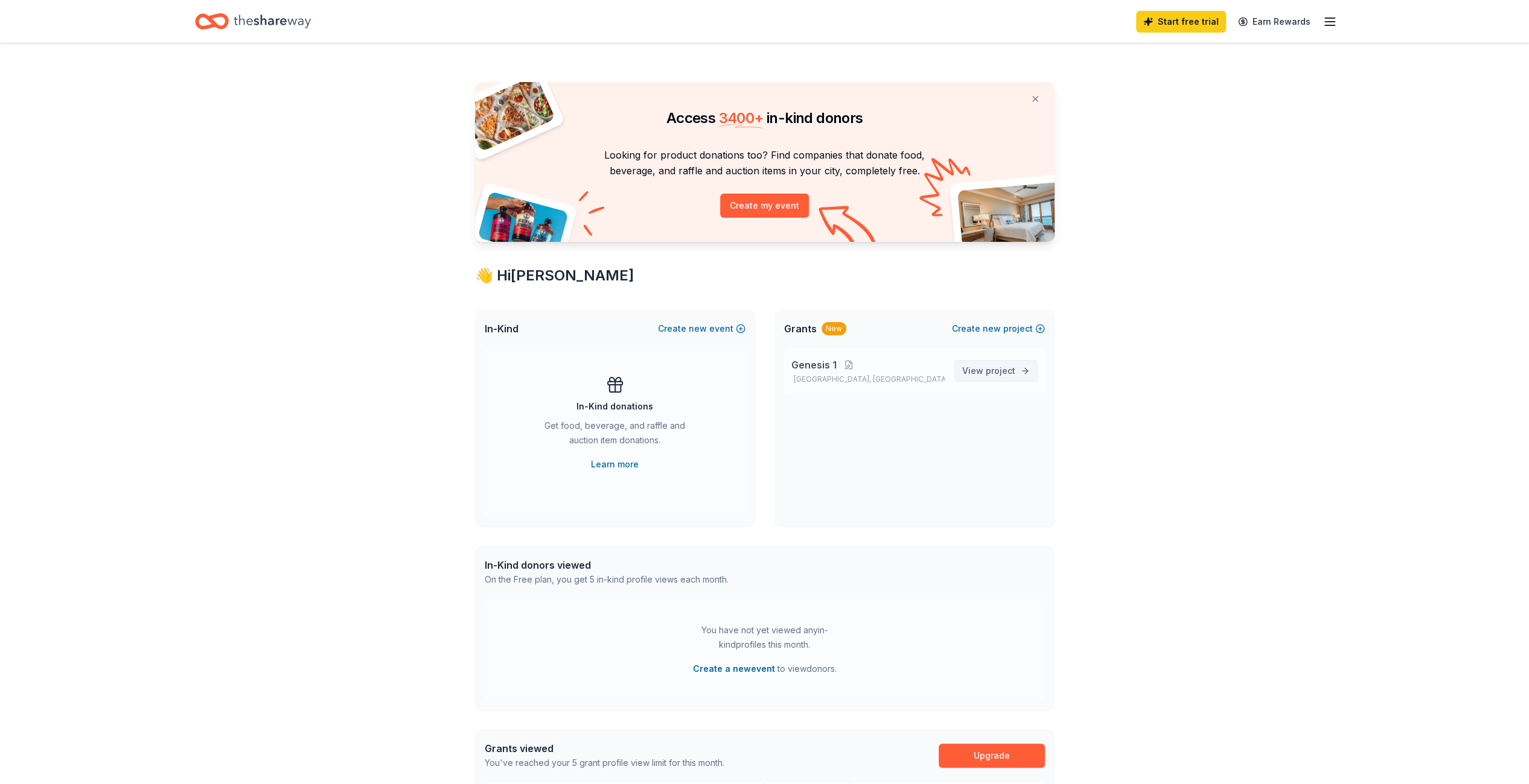
click at [974, 371] on span "View project" at bounding box center [989, 371] width 53 height 15
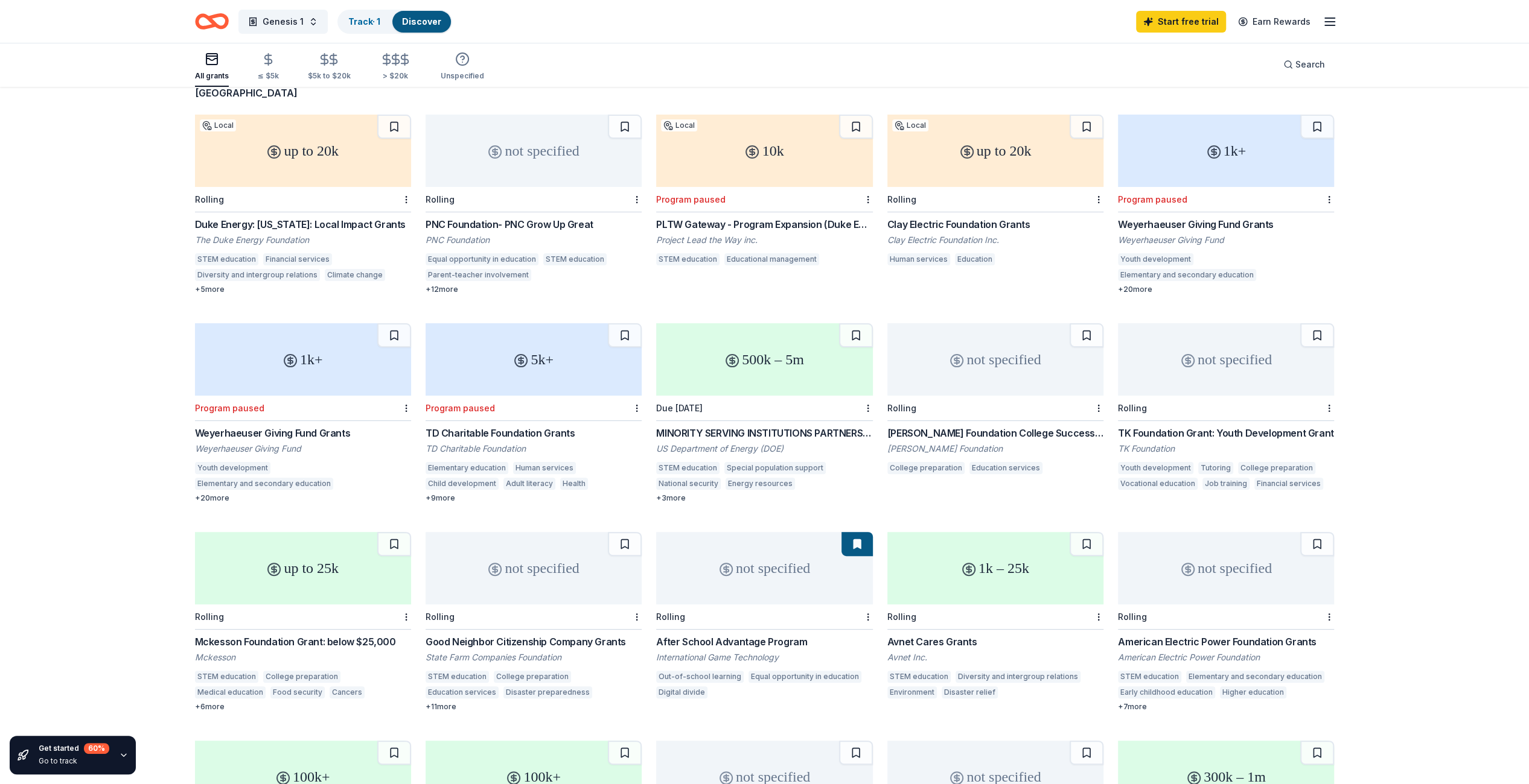
scroll to position [120, 0]
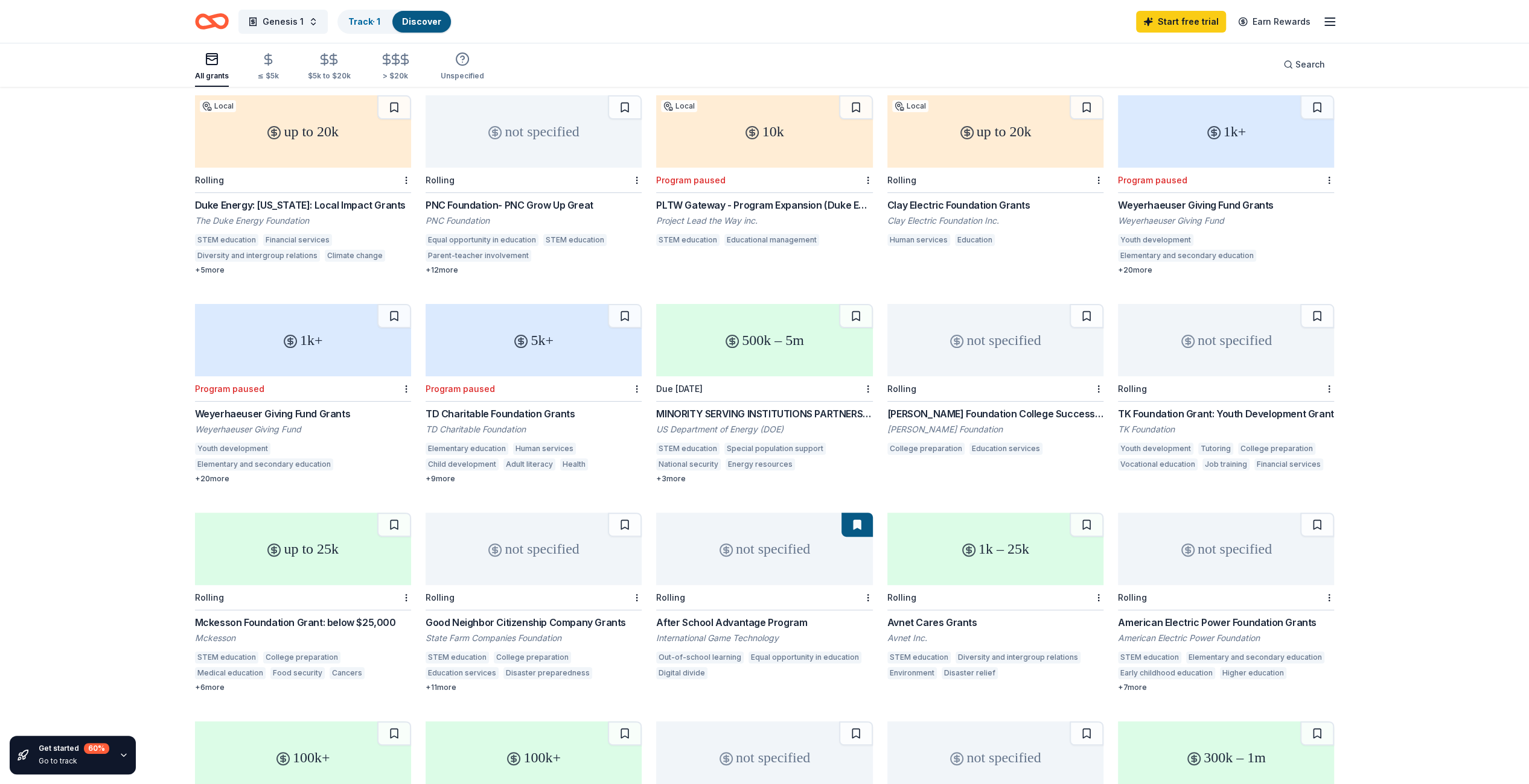
click at [761, 336] on div "500k – 5m" at bounding box center [764, 340] width 216 height 72
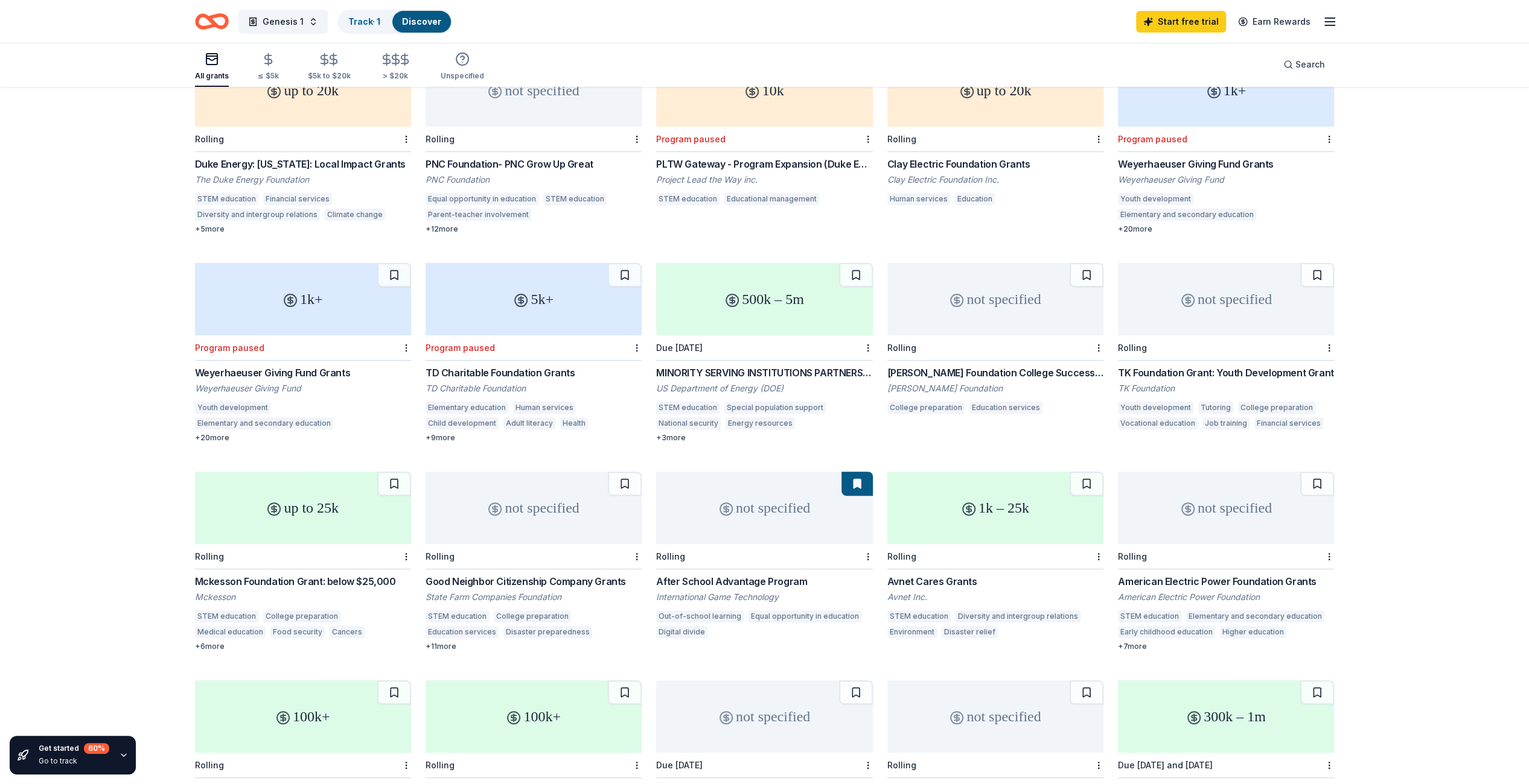
scroll to position [181, 0]
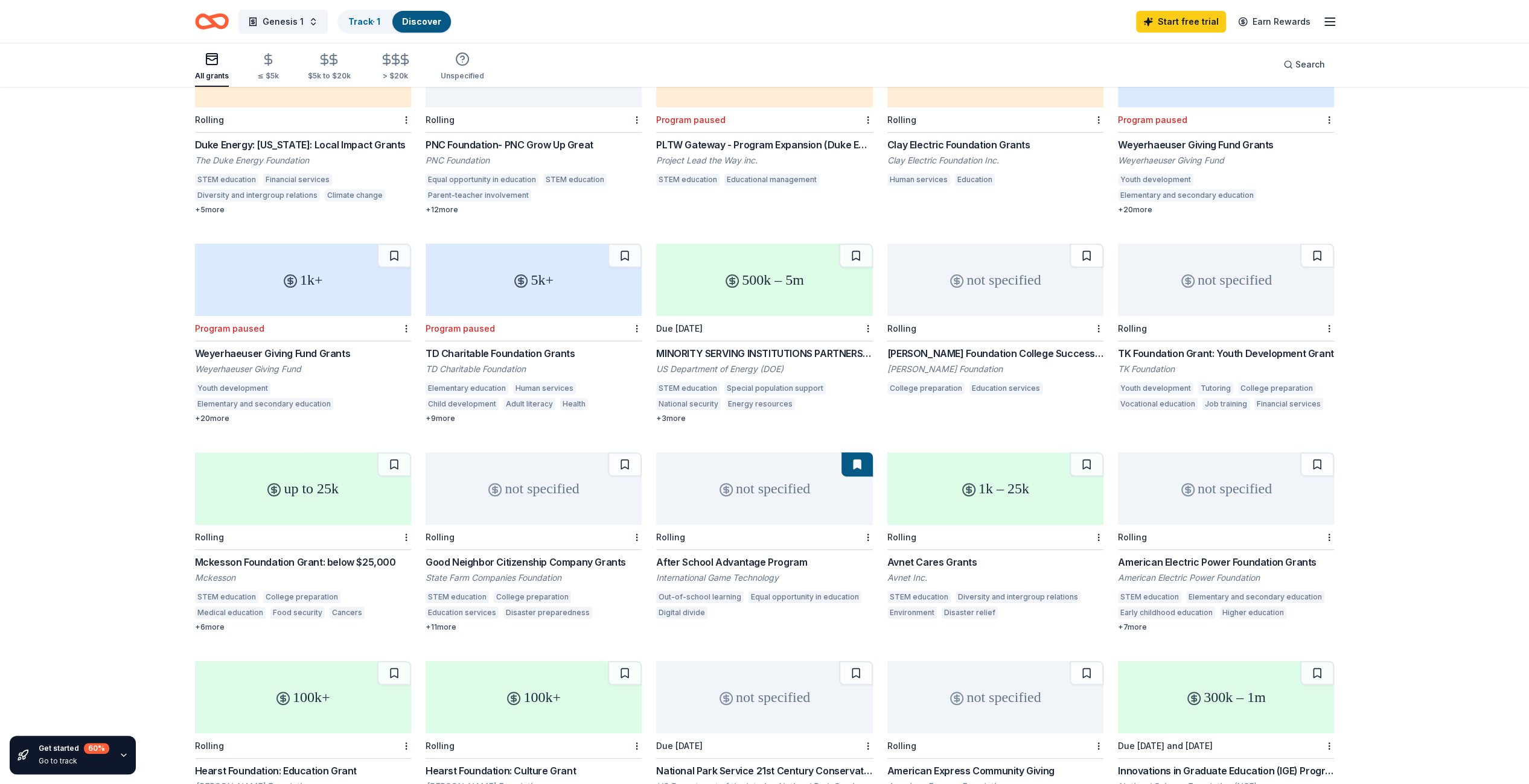
drag, startPoint x: 654, startPoint y: 564, endPoint x: 777, endPoint y: 564, distance: 123.0
click at [777, 564] on div "up to 20k Local Rolling Duke Energy: Florida: Local Impact Grants The Duke Ener…" at bounding box center [764, 438] width 1140 height 806
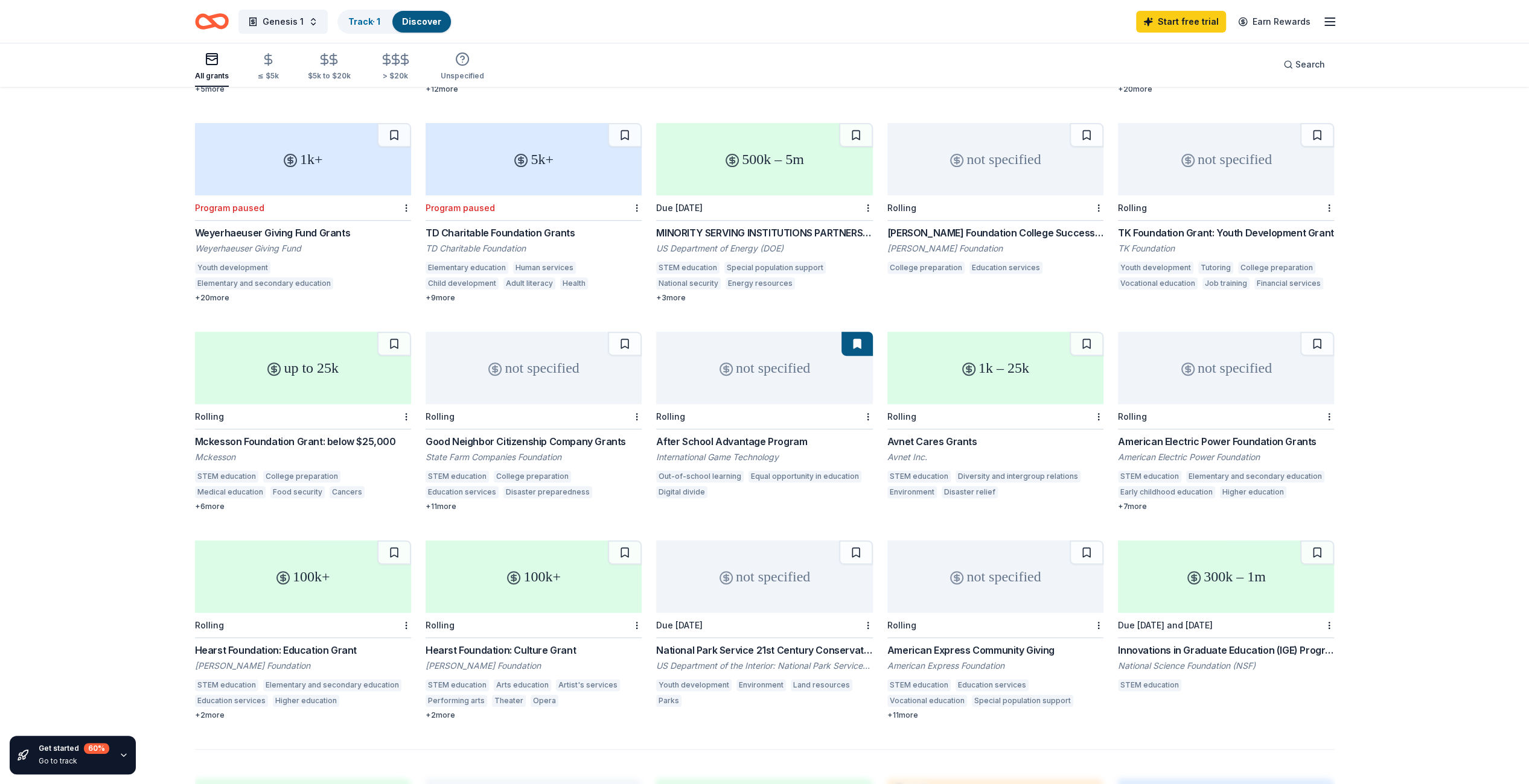
scroll to position [362, 0]
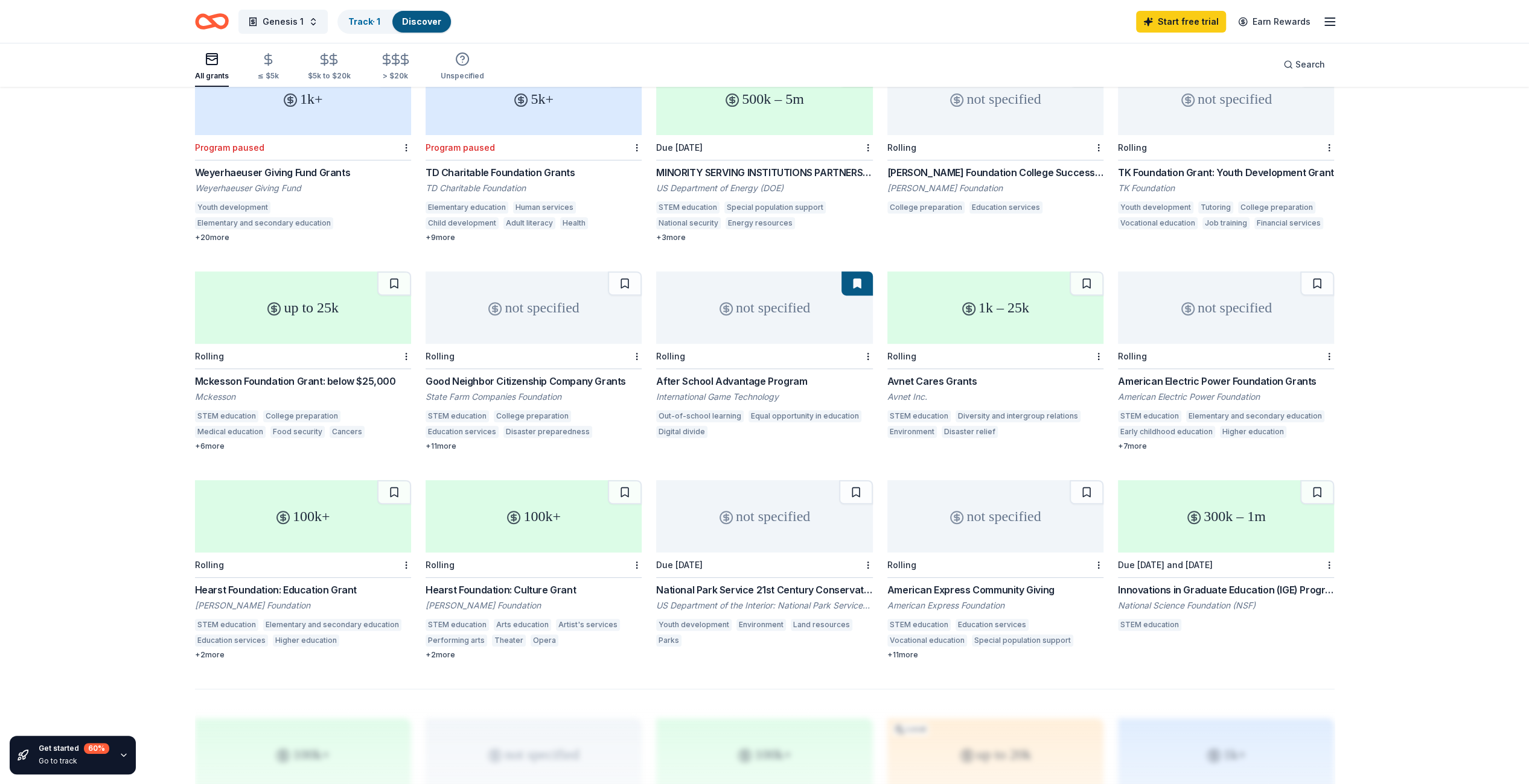
click at [220, 650] on div "+ 2 more" at bounding box center [303, 655] width 216 height 10
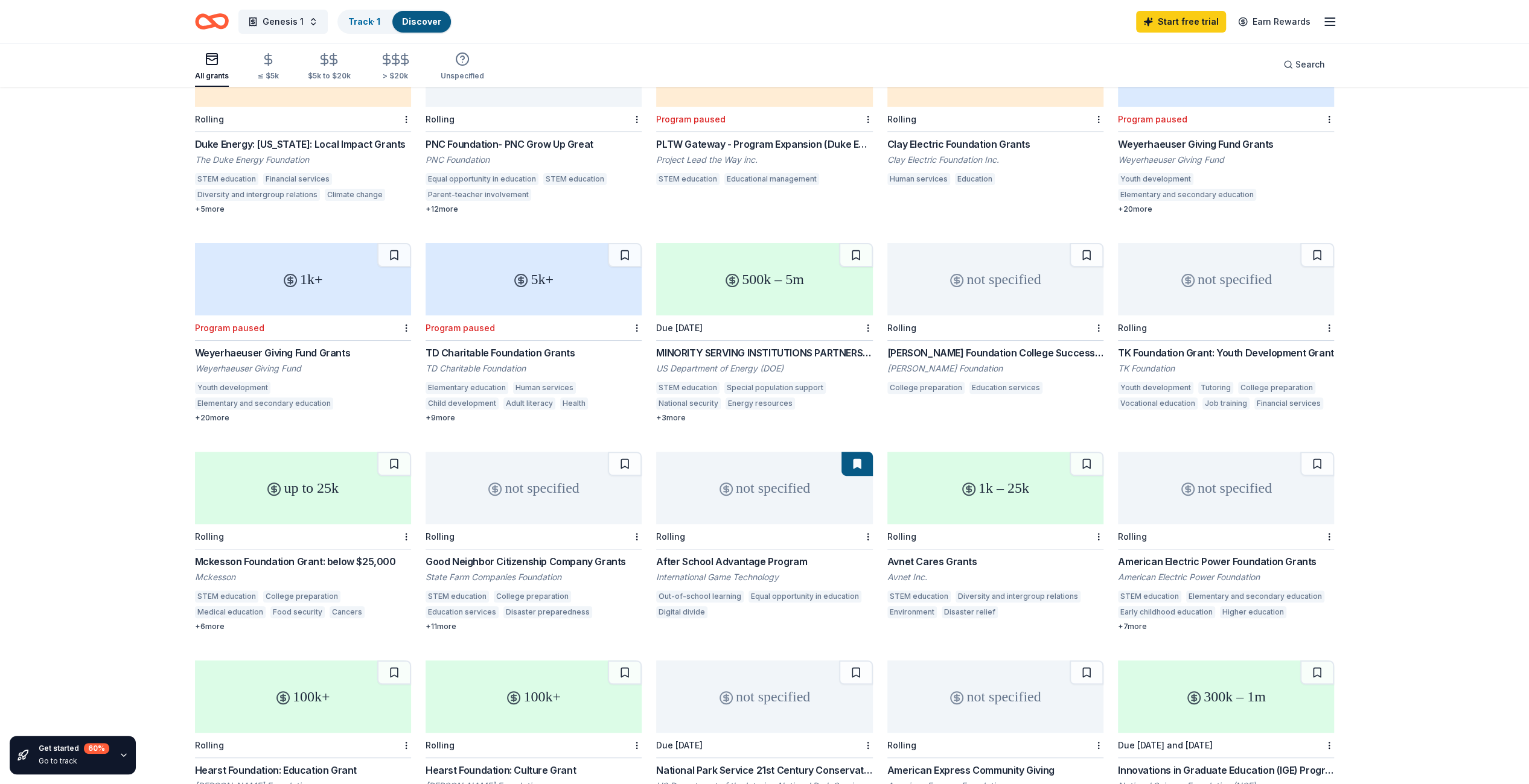
scroll to position [181, 0]
click at [750, 276] on div "500k – 5m" at bounding box center [764, 280] width 216 height 72
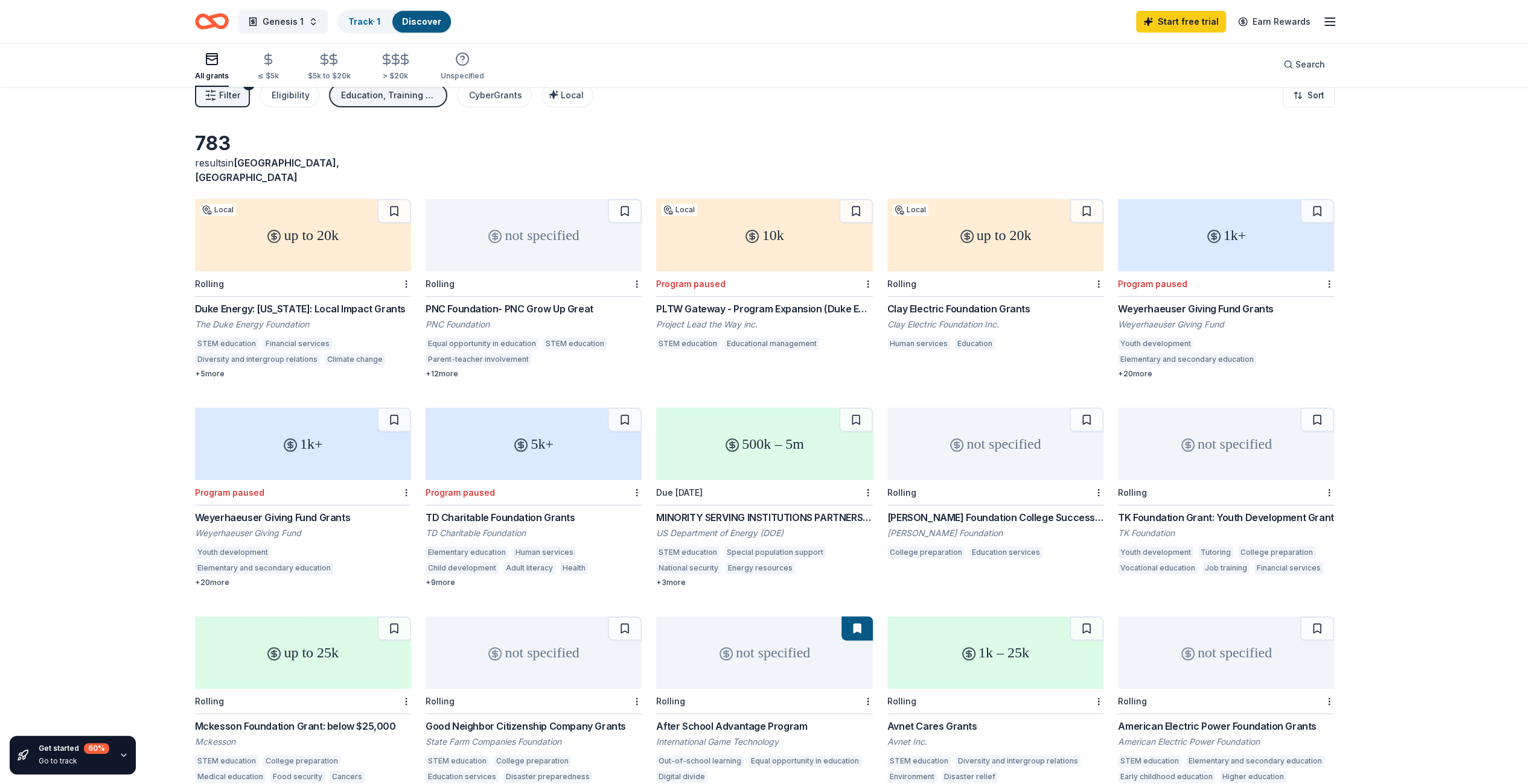
scroll to position [0, 0]
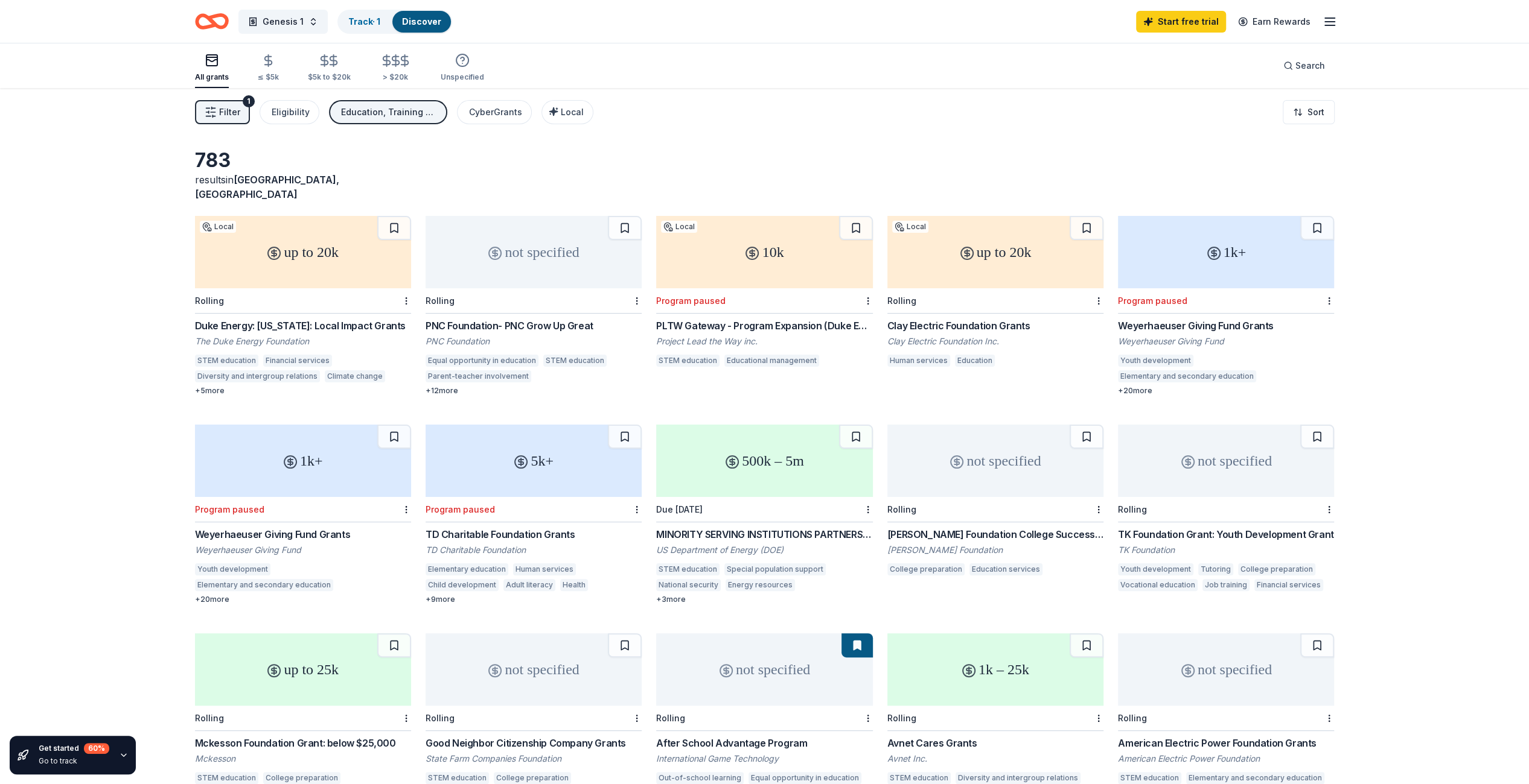
click at [286, 263] on div "up to 20k" at bounding box center [303, 252] width 216 height 72
drag, startPoint x: 191, startPoint y: 311, endPoint x: 244, endPoint y: 312, distance: 53.0
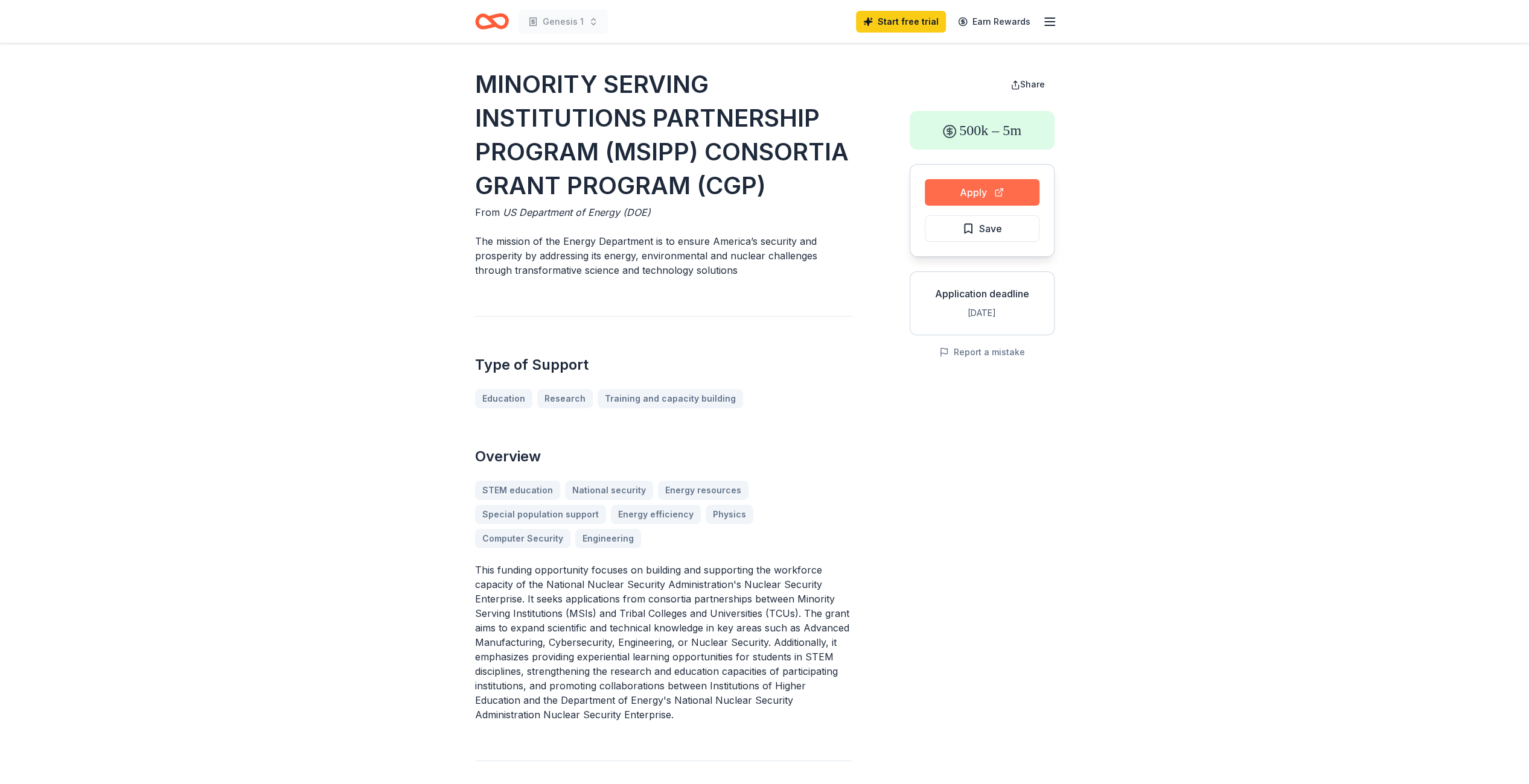
click at [974, 193] on button "Apply" at bounding box center [982, 193] width 114 height 27
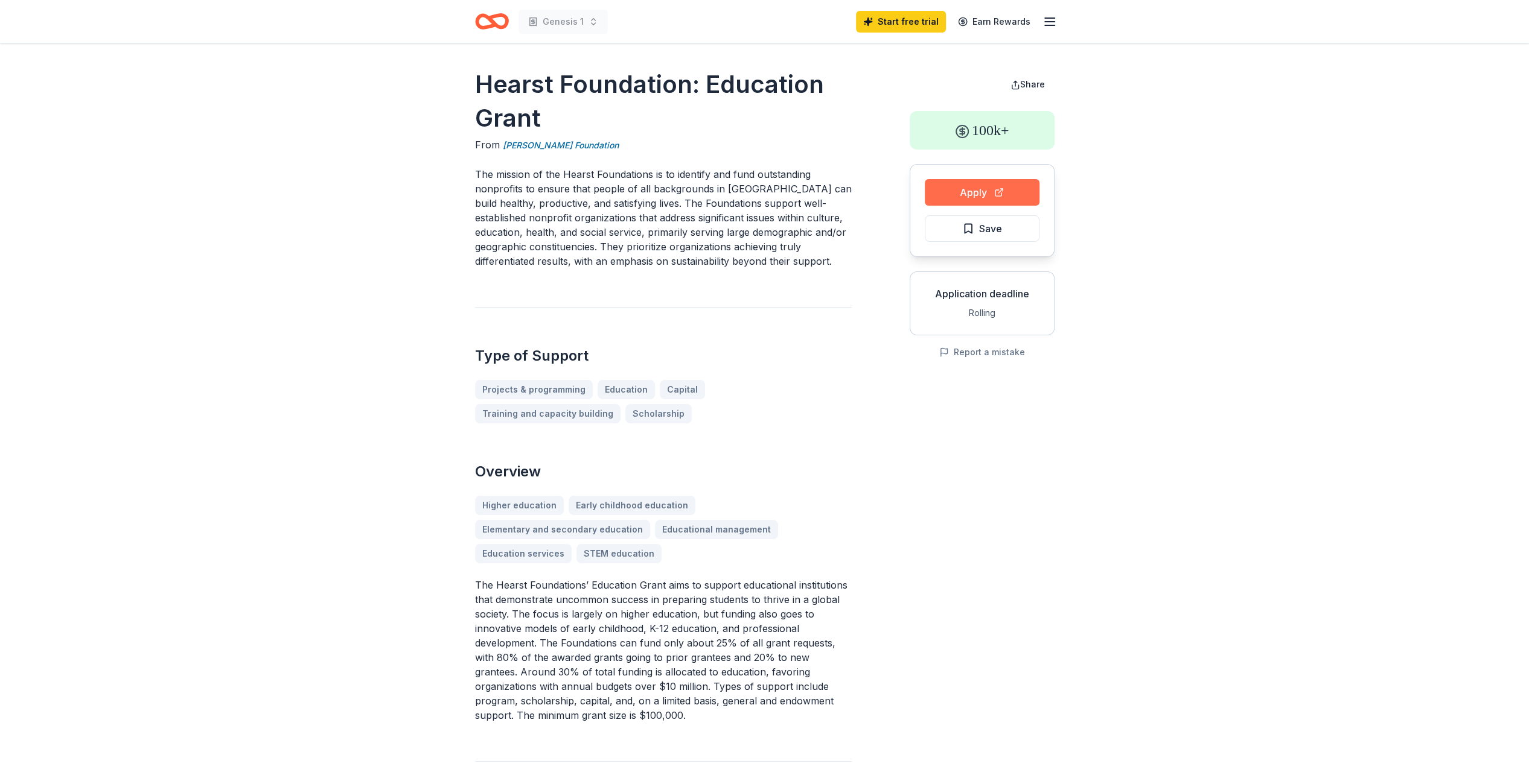
click at [971, 194] on button "Apply" at bounding box center [982, 193] width 114 height 27
click at [960, 188] on button "Apply" at bounding box center [982, 193] width 114 height 27
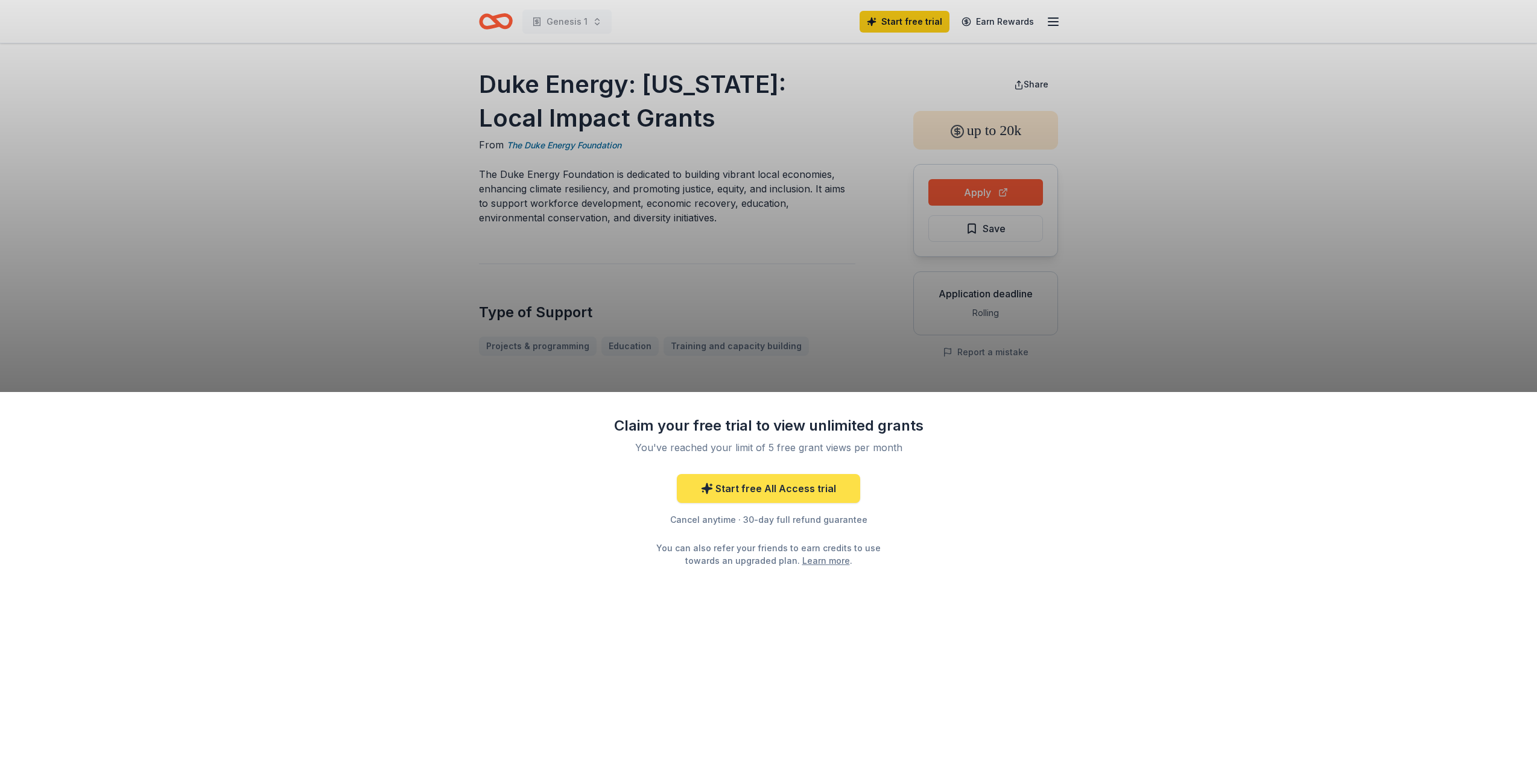
click at [808, 486] on link "Start free All Access trial" at bounding box center [768, 488] width 183 height 29
